Goal: Obtain resource: Obtain resource

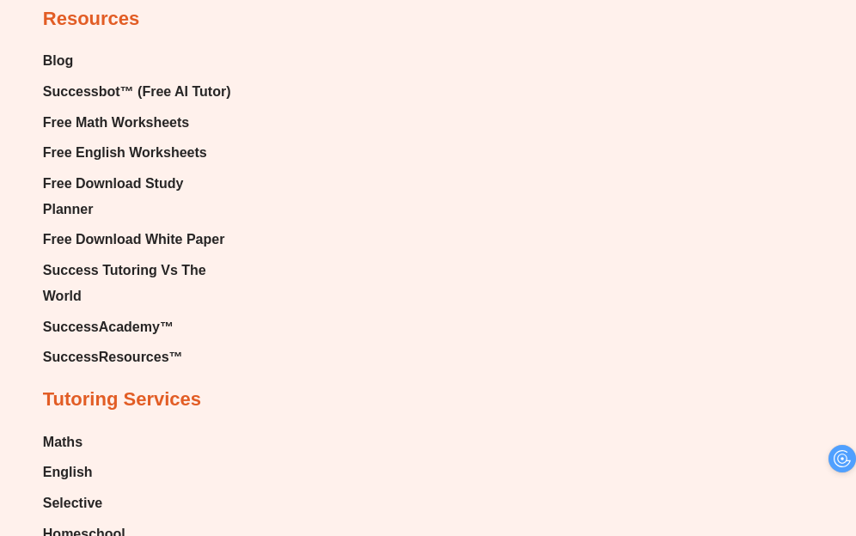
scroll to position [10836, 0]
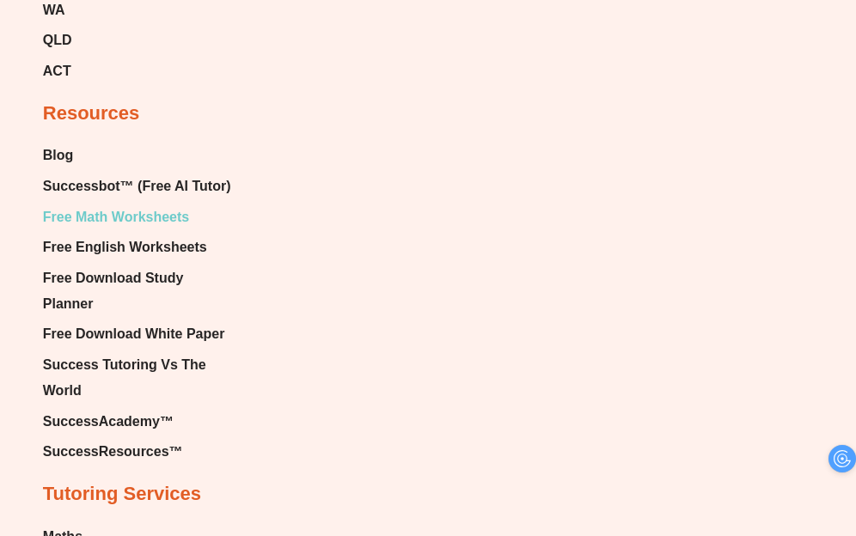
click at [157, 204] on span "Free Math Worksheets" at bounding box center [116, 217] width 146 height 26
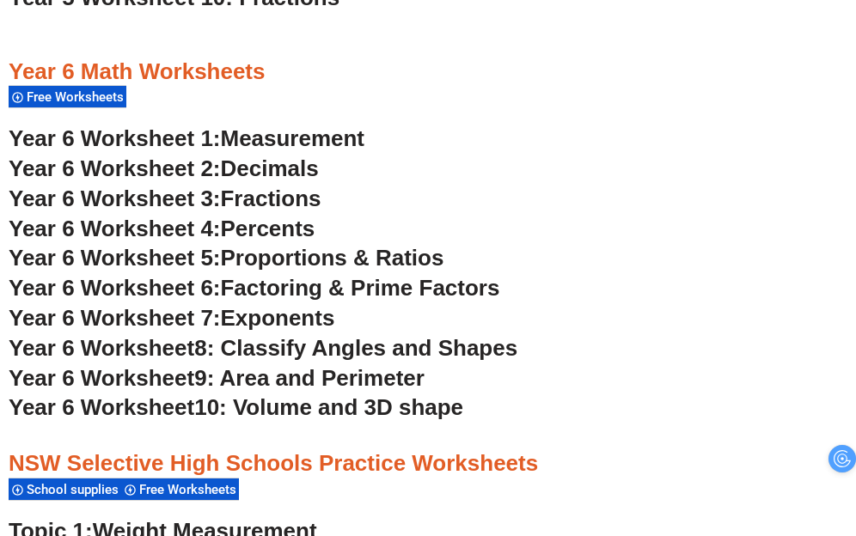
scroll to position [3727, 0]
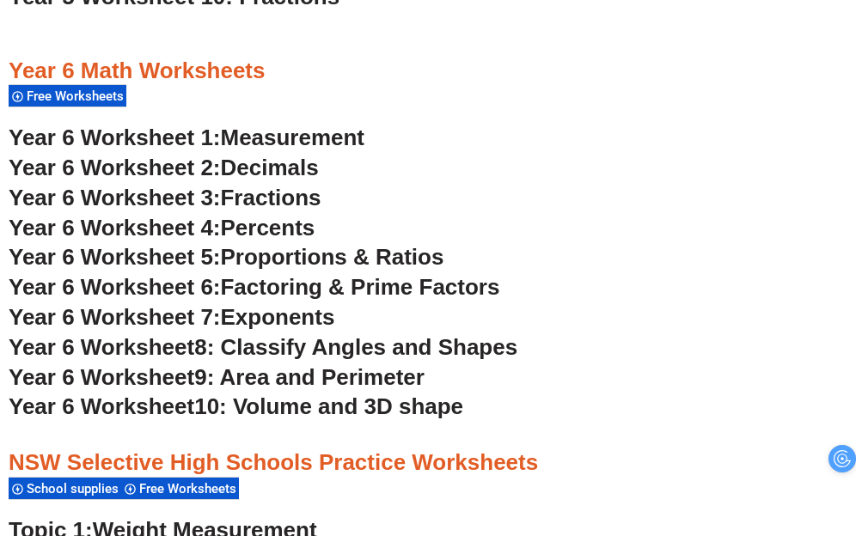
click at [255, 200] on span "Fractions" at bounding box center [271, 198] width 101 height 26
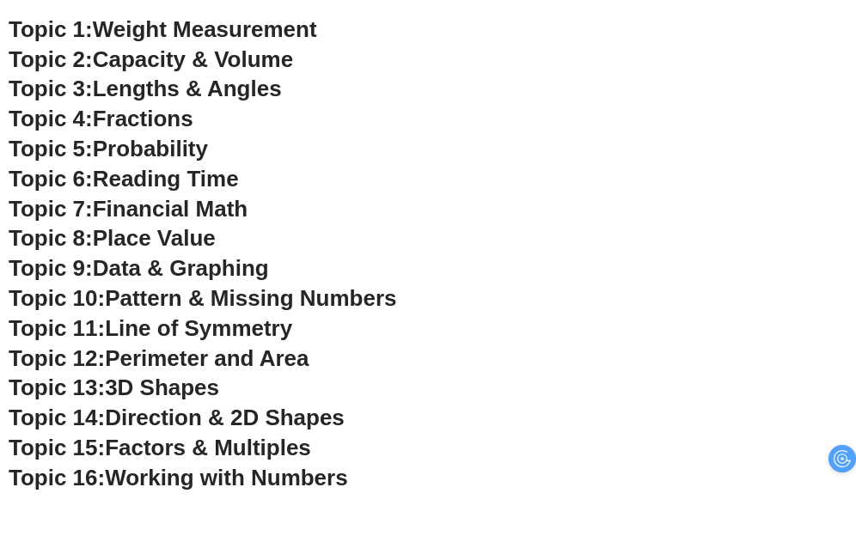
scroll to position [4212, 0]
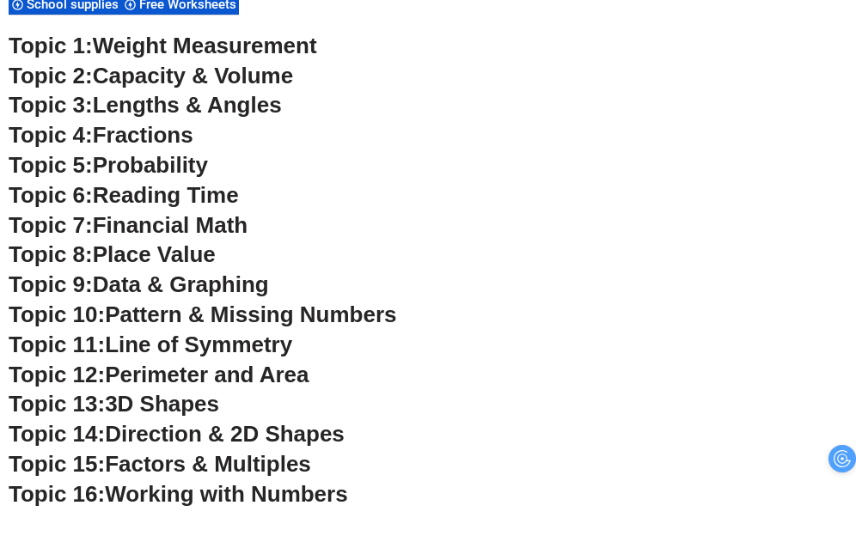
click at [167, 138] on span "Fractions" at bounding box center [143, 135] width 101 height 26
